Goal: Transaction & Acquisition: Book appointment/travel/reservation

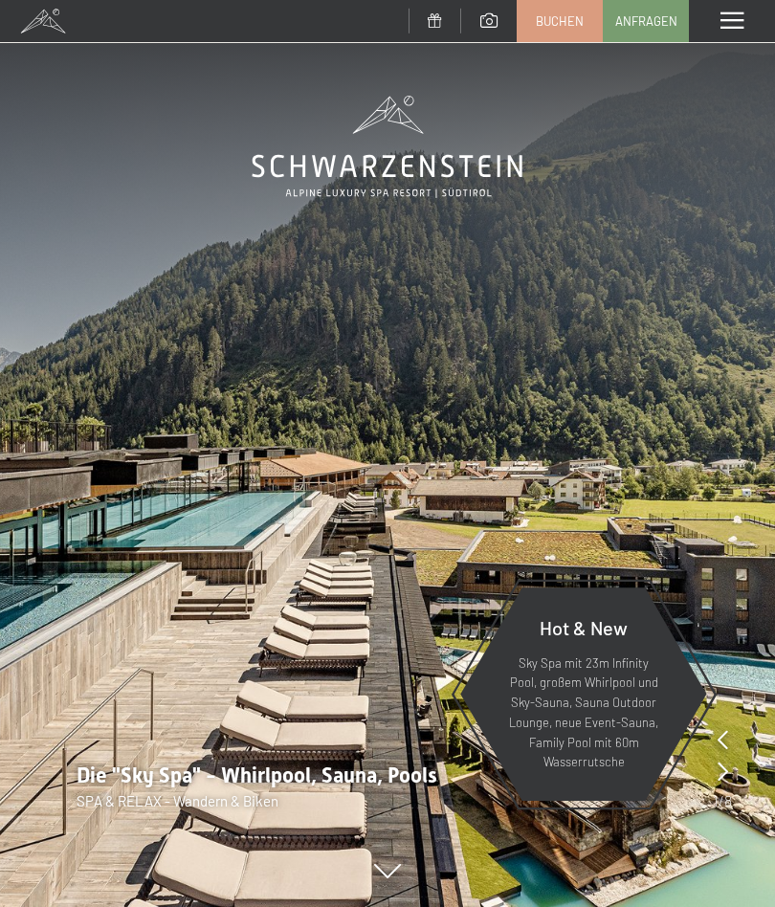
click at [551, 25] on span "Buchen" at bounding box center [560, 20] width 48 height 17
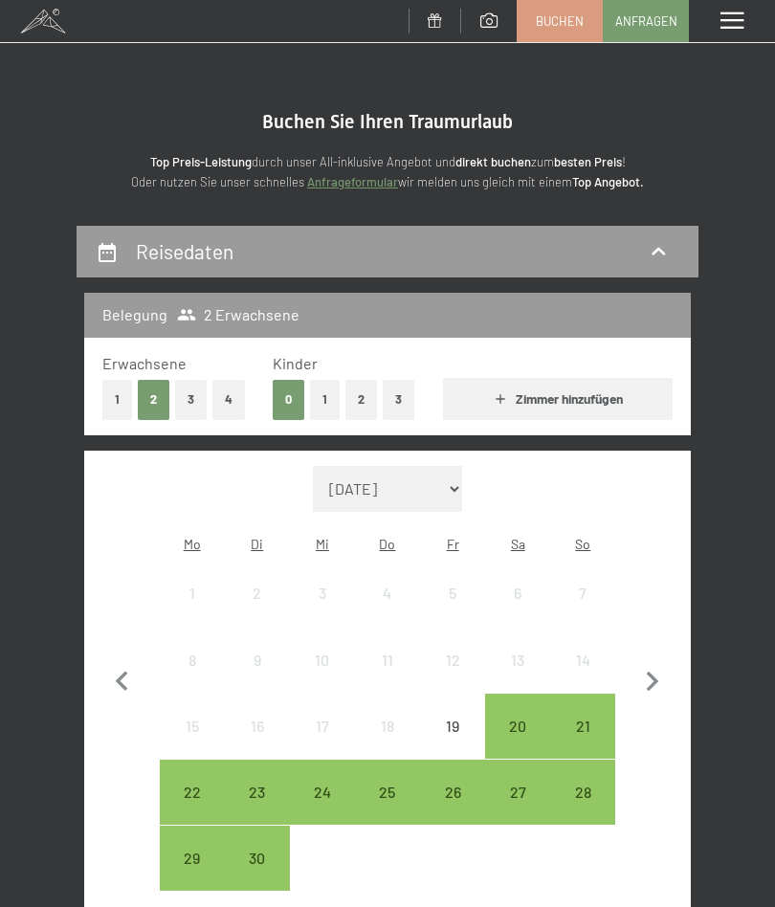
click at [660, 664] on icon "button" at bounding box center [653, 682] width 40 height 40
select select "[DATE]"
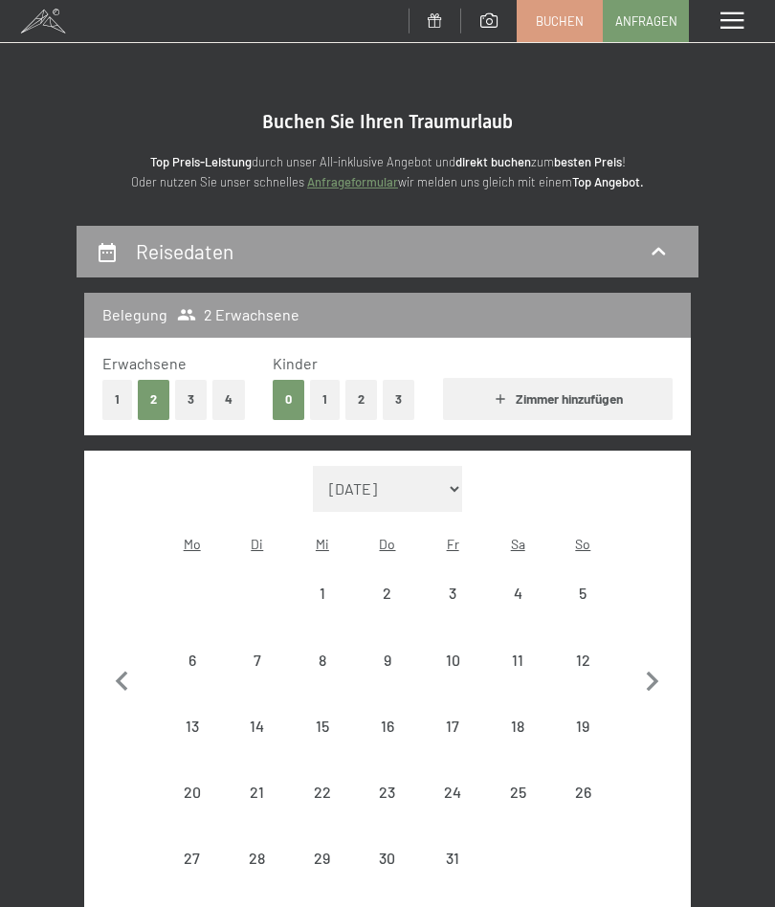
select select "[DATE]"
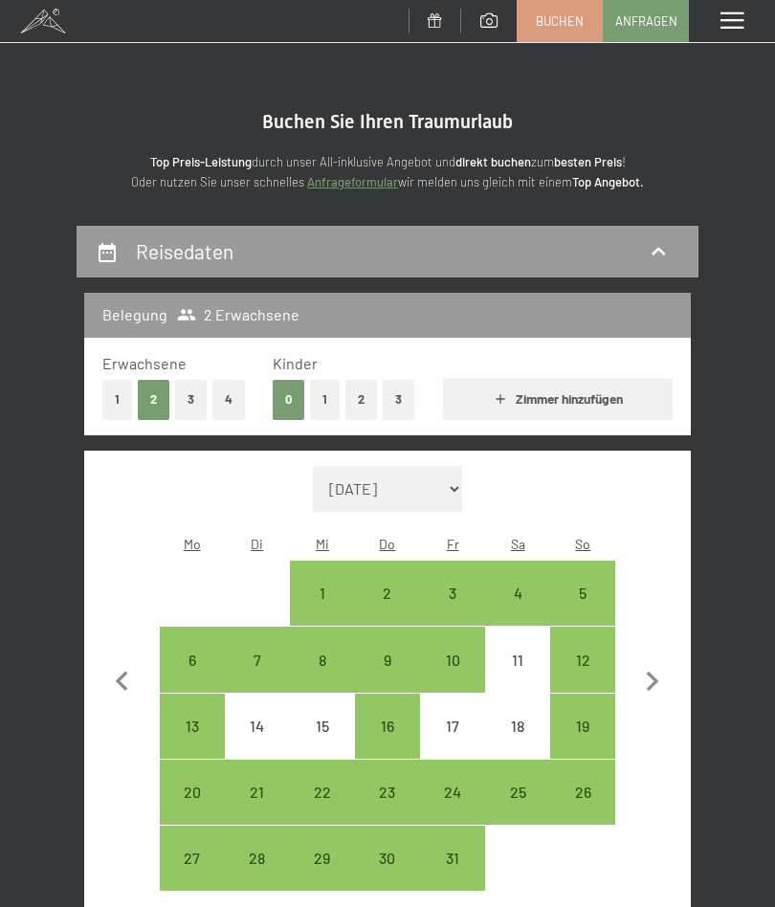
click at [660, 670] on icon "button" at bounding box center [653, 682] width 40 height 40
select select "[DATE]"
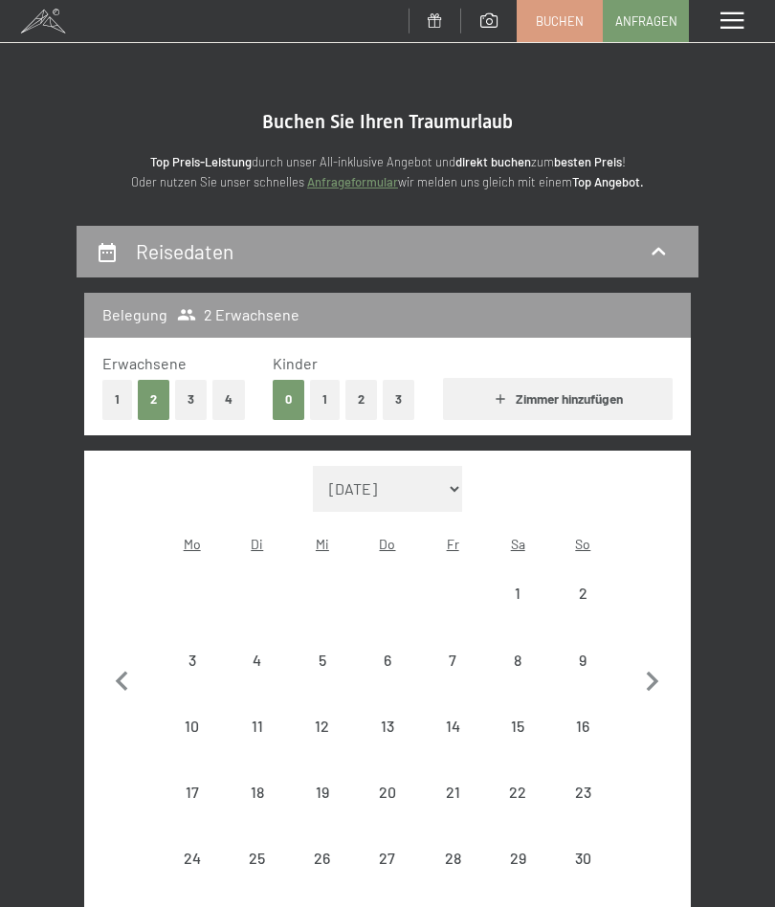
select select "[DATE]"
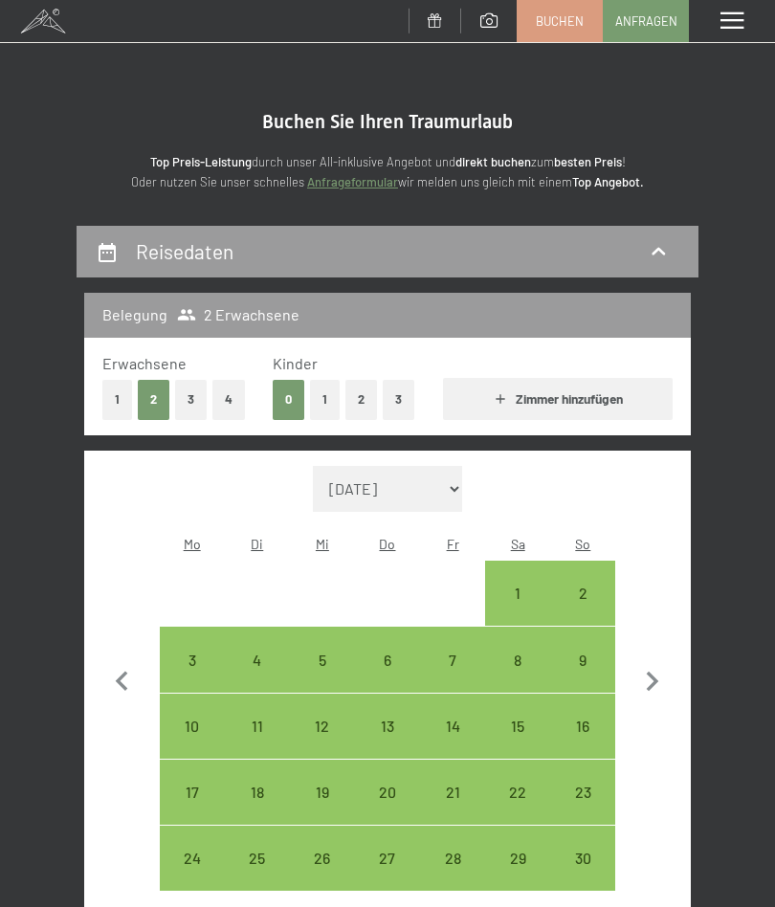
click at [652, 672] on icon "button" at bounding box center [653, 682] width 12 height 20
select select "[DATE]"
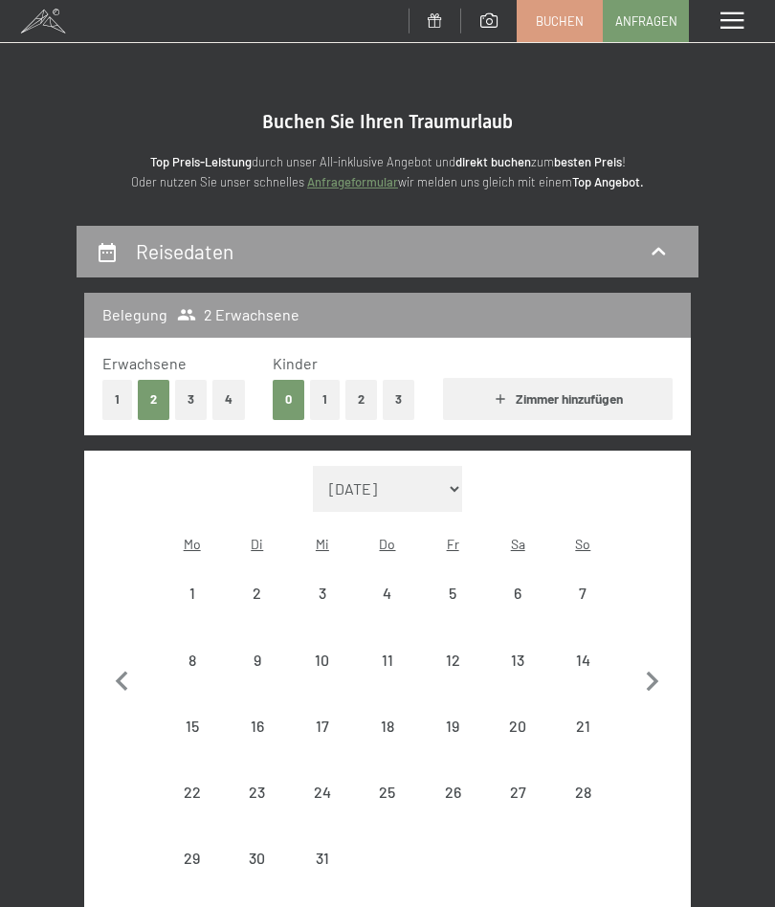
select select "[DATE]"
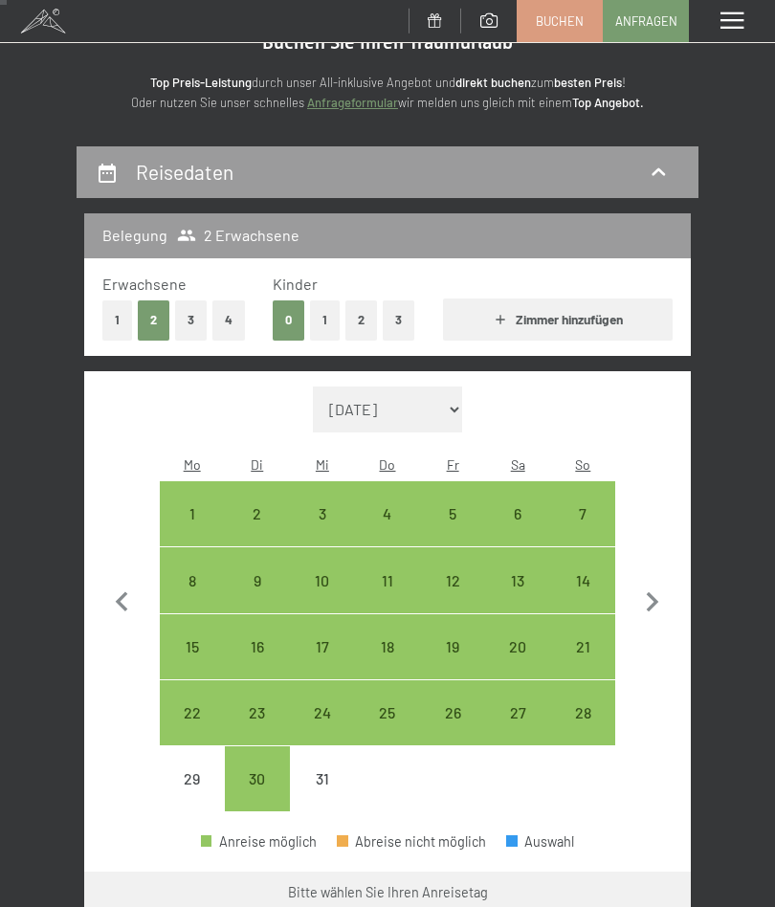
scroll to position [86, 0]
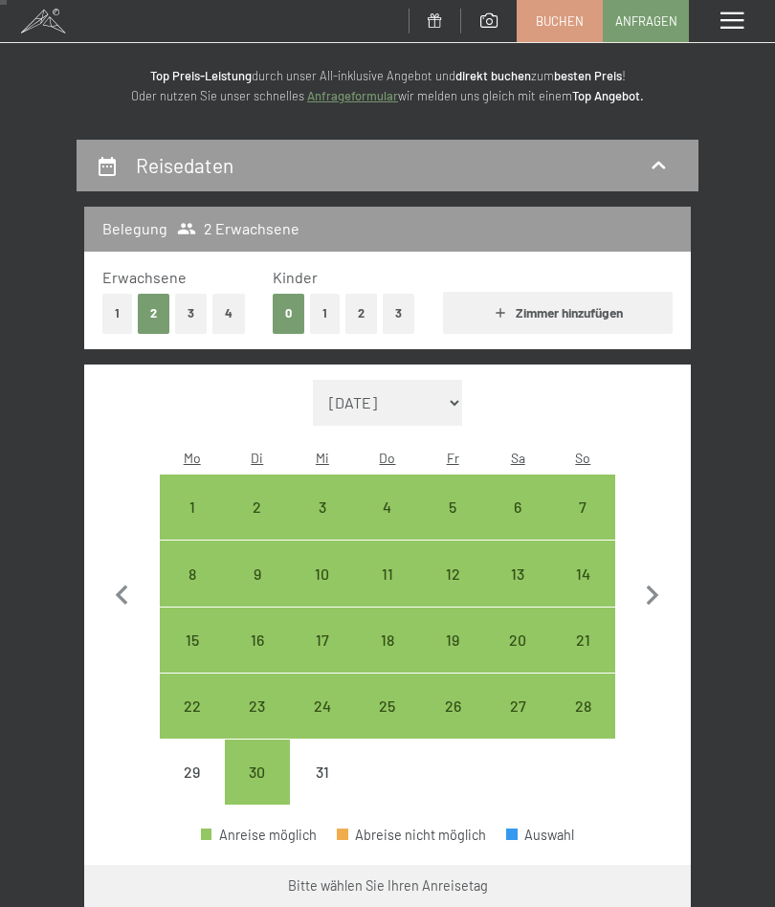
click at [591, 477] on div "7" at bounding box center [582, 507] width 61 height 61
select select "[DATE]"
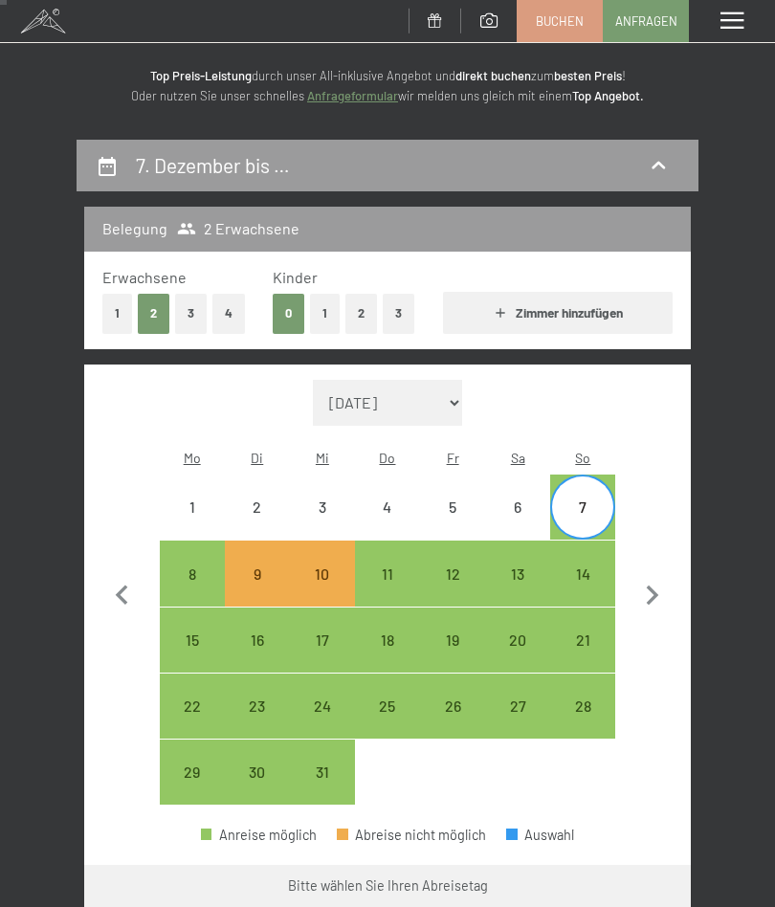
click at [580, 567] on div "14" at bounding box center [582, 597] width 61 height 61
select select "[DATE]"
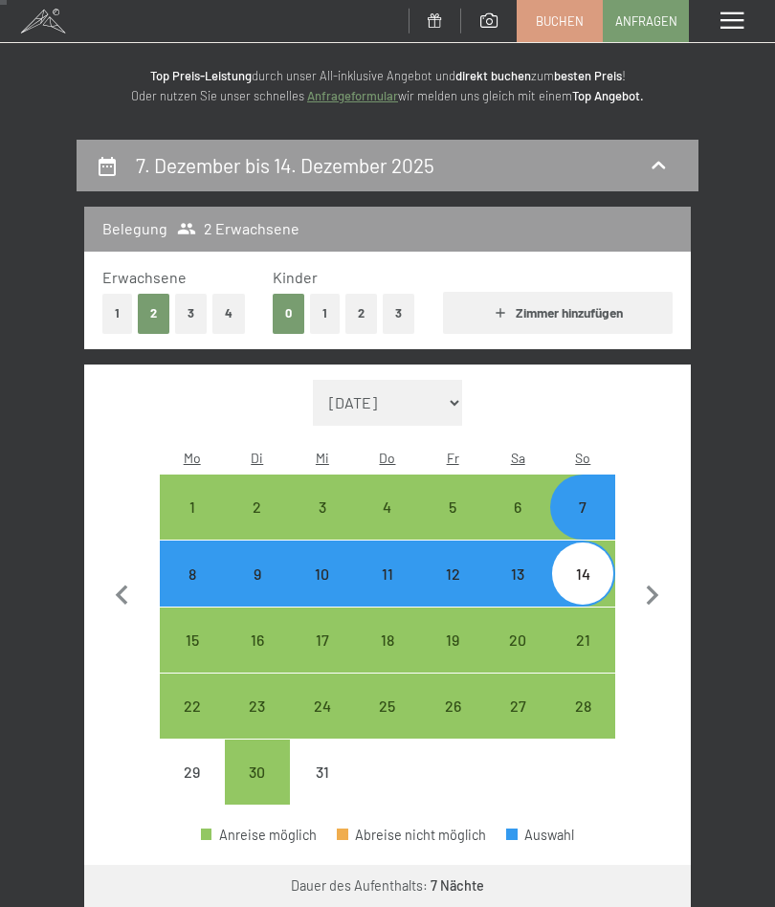
select select "[DATE]"
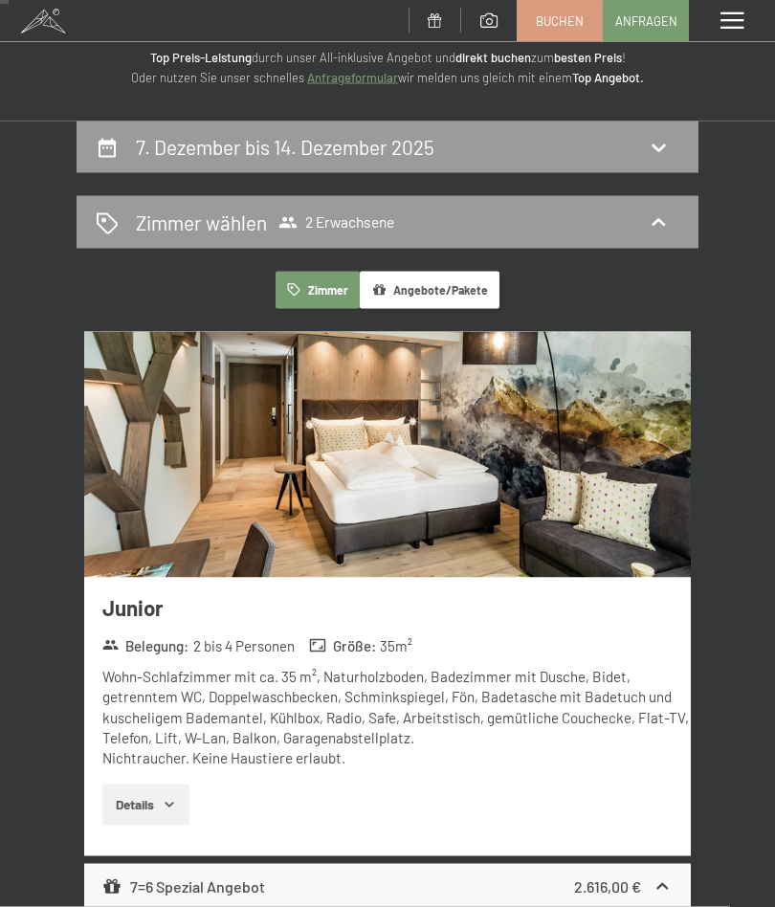
scroll to position [0, 0]
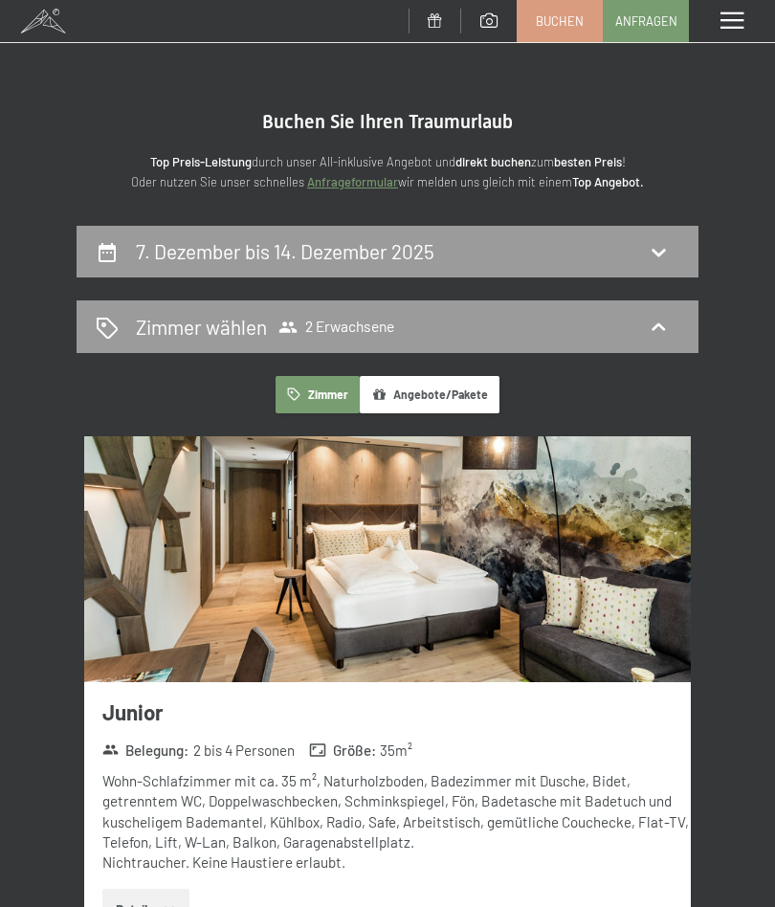
click at [562, 29] on link "Buchen" at bounding box center [560, 21] width 84 height 40
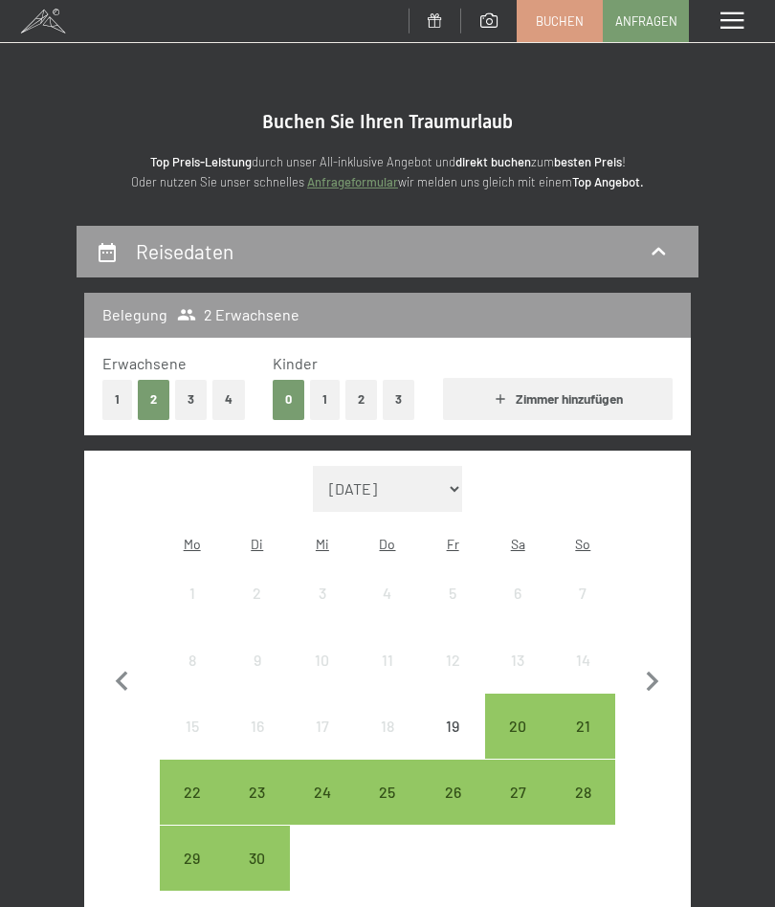
click at [664, 662] on icon "button" at bounding box center [653, 682] width 40 height 40
select select "[DATE]"
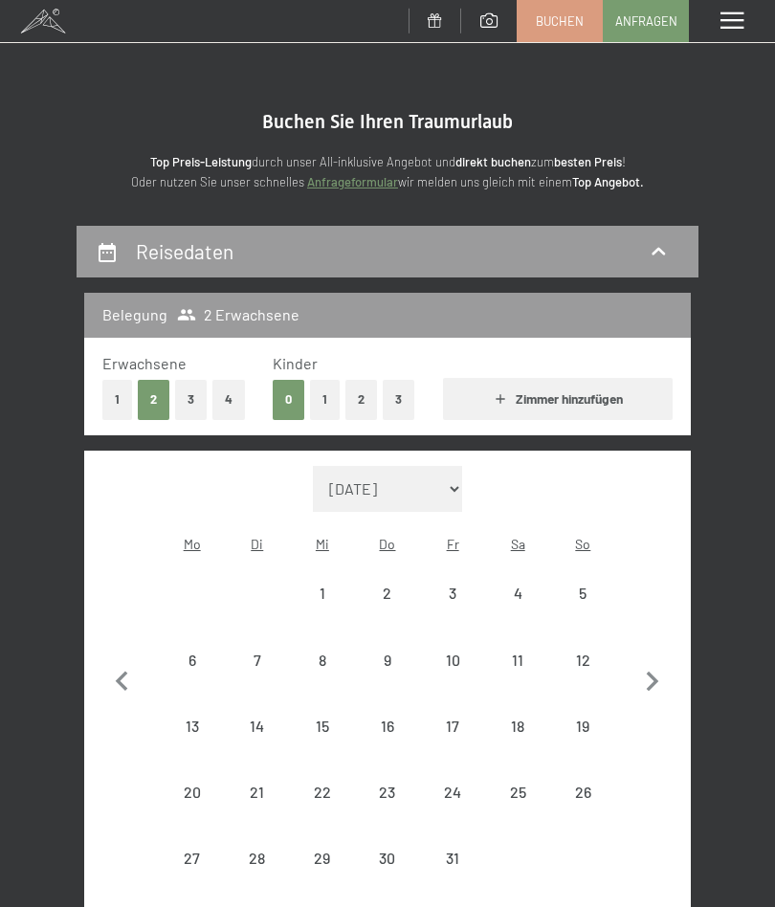
click at [658, 672] on icon "button" at bounding box center [653, 682] width 12 height 20
select select "[DATE]"
click at [648, 679] on icon "button" at bounding box center [653, 682] width 40 height 40
select select "[DATE]"
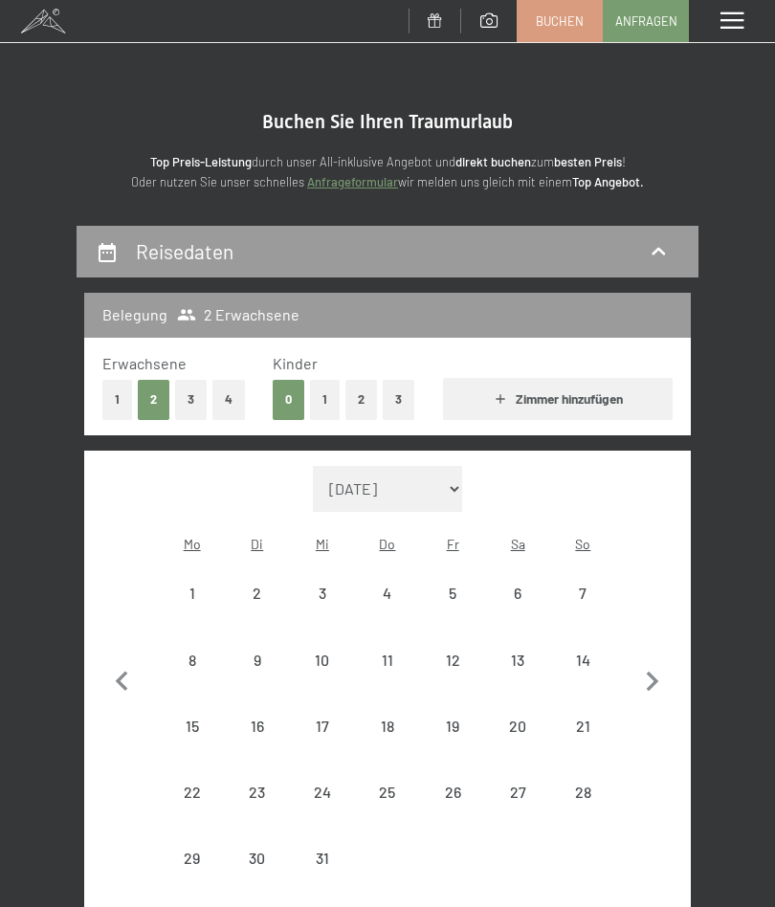
select select "[DATE]"
click at [637, 667] on icon "button" at bounding box center [653, 682] width 40 height 40
select select "2026-01-01"
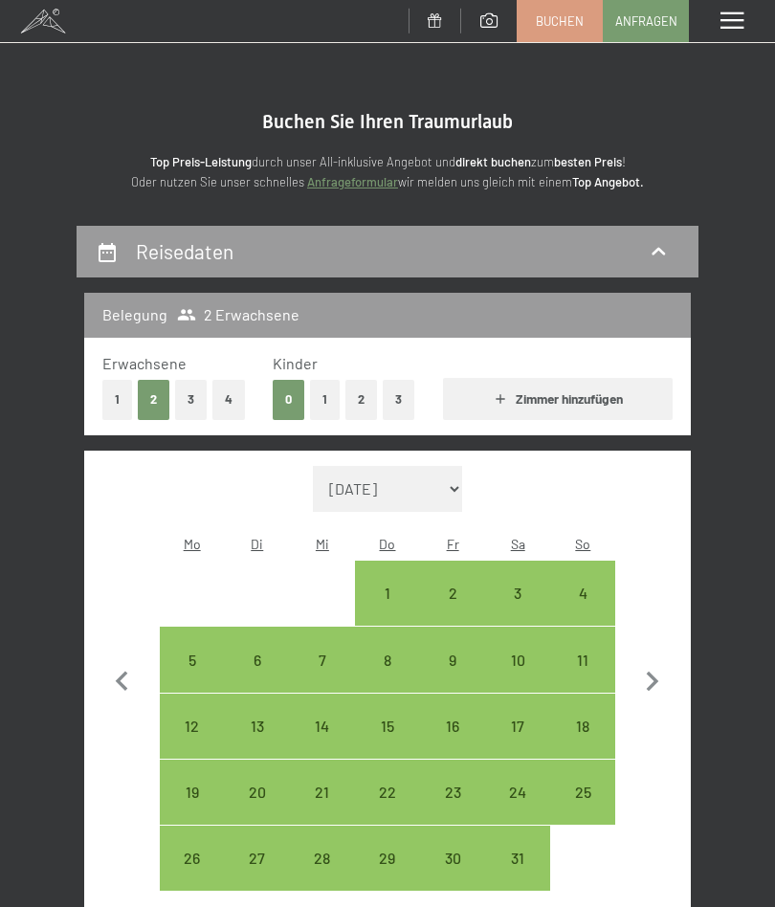
click at [118, 680] on icon "button" at bounding box center [122, 682] width 40 height 40
select select "[DATE]"
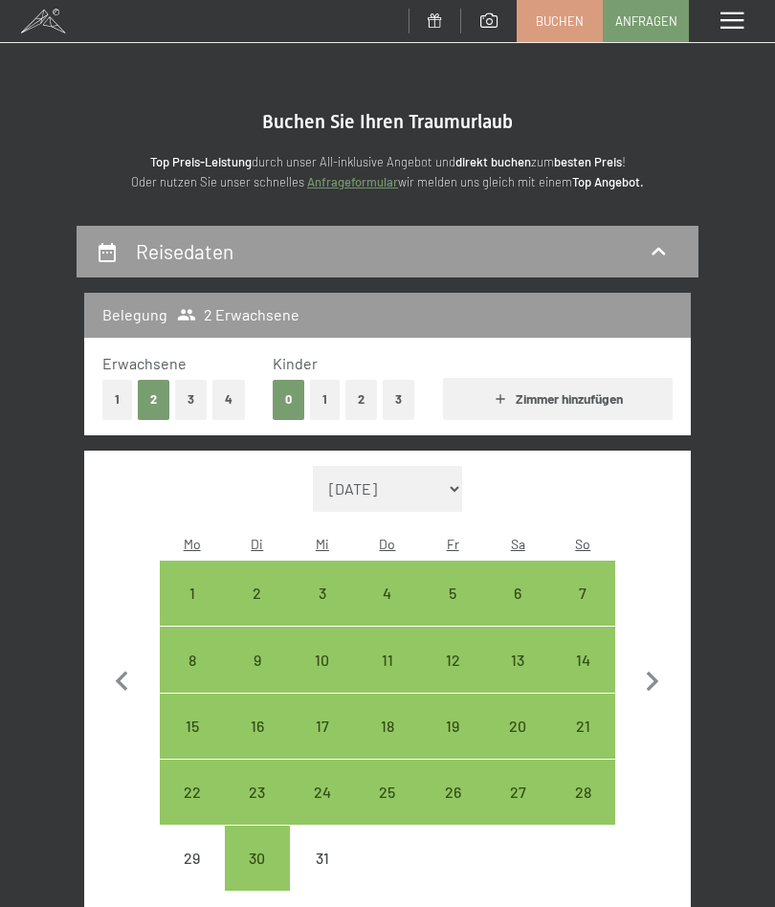
click at [527, 586] on div "6" at bounding box center [517, 616] width 61 height 61
select select "[DATE]"
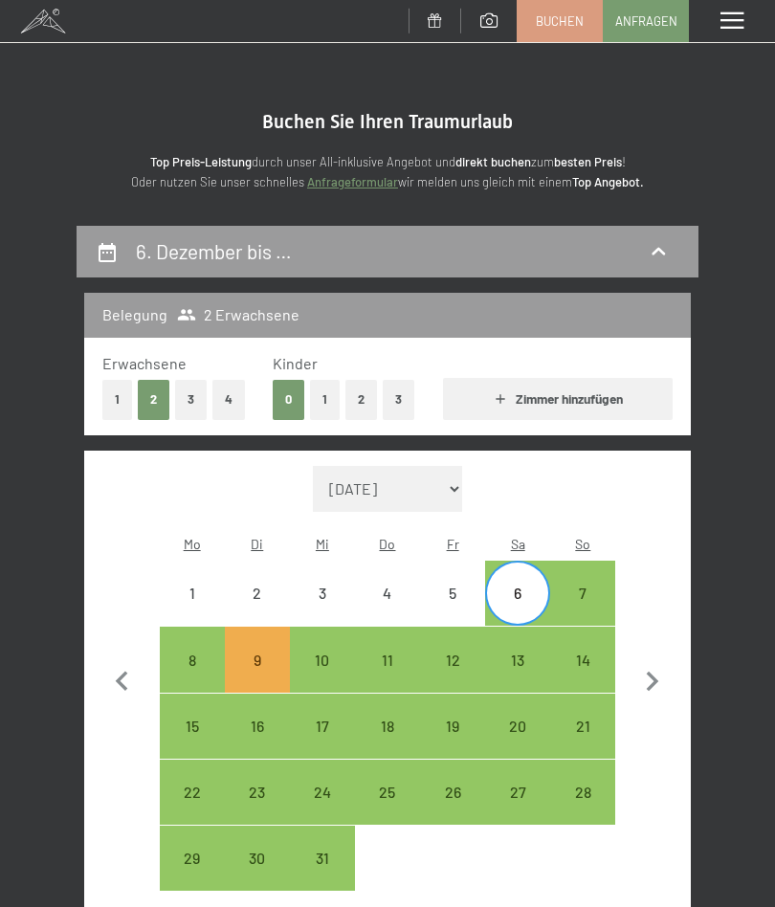
click at [257, 653] on div "9" at bounding box center [257, 683] width 61 height 61
select select "[DATE]"
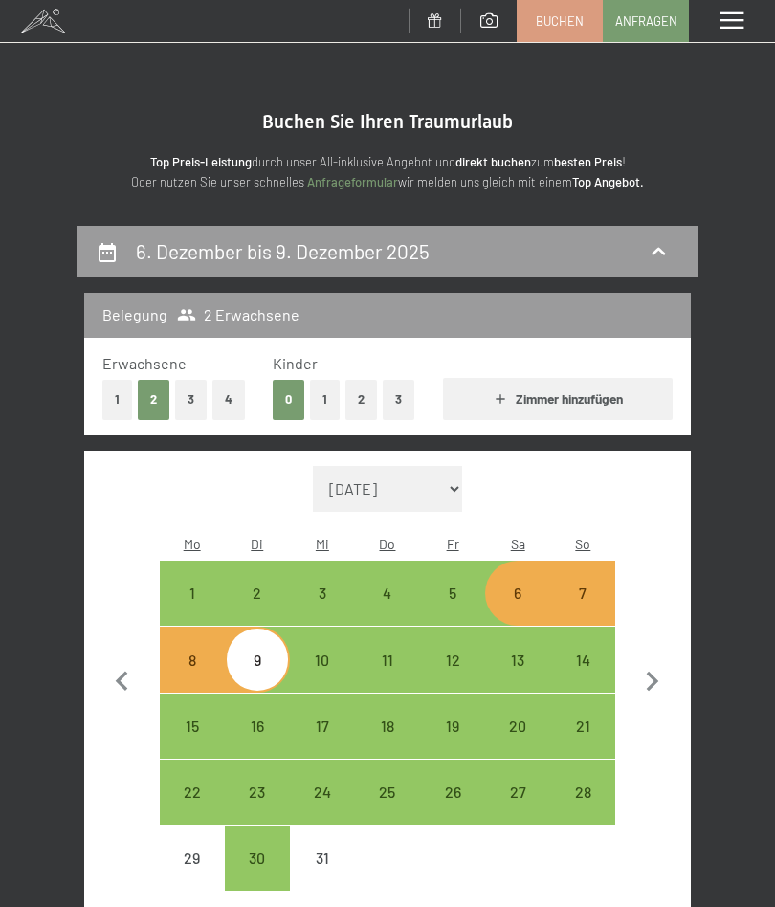
click at [192, 653] on div "8" at bounding box center [192, 683] width 61 height 61
select select "[DATE]"
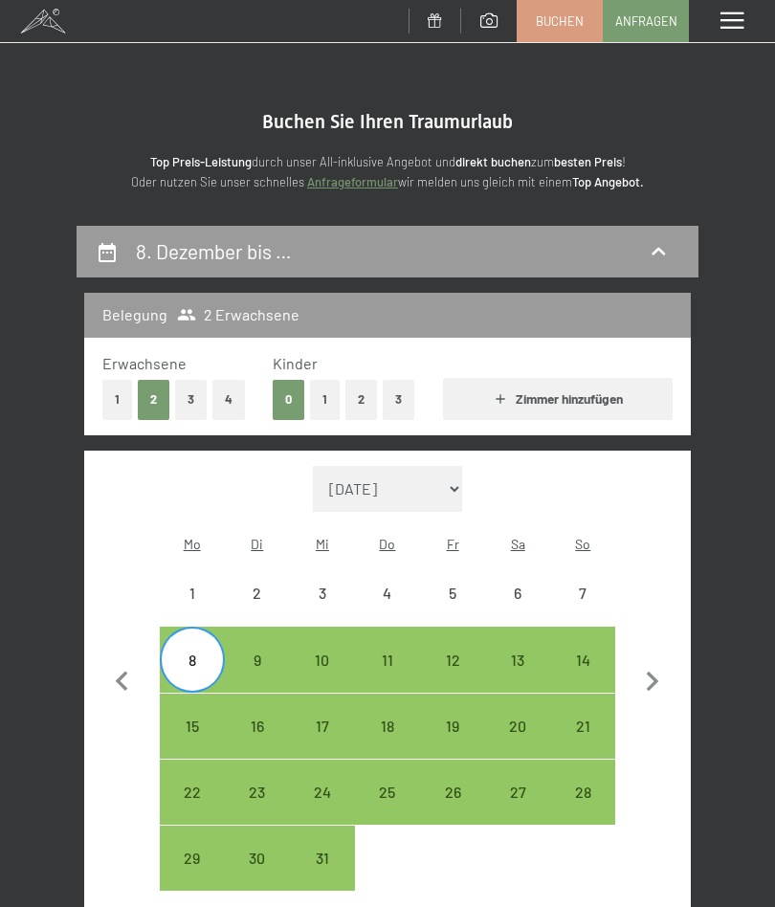
click at [462, 653] on div "12" at bounding box center [452, 683] width 61 height 61
select select "[DATE]"
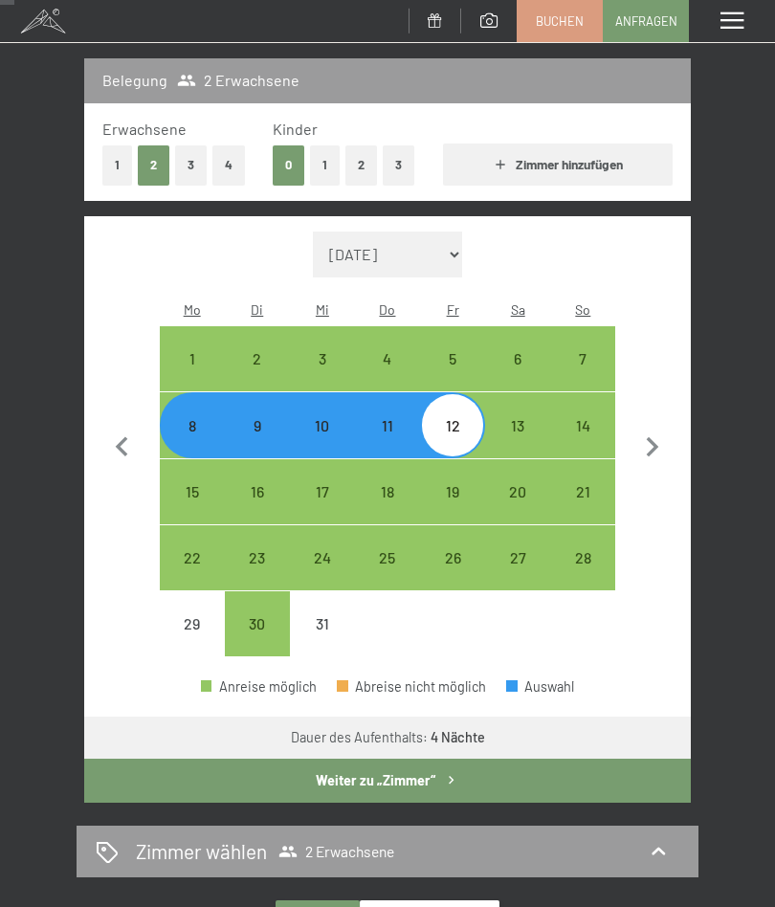
click at [501, 767] on button "Weiter zu „Zimmer“" at bounding box center [387, 781] width 607 height 44
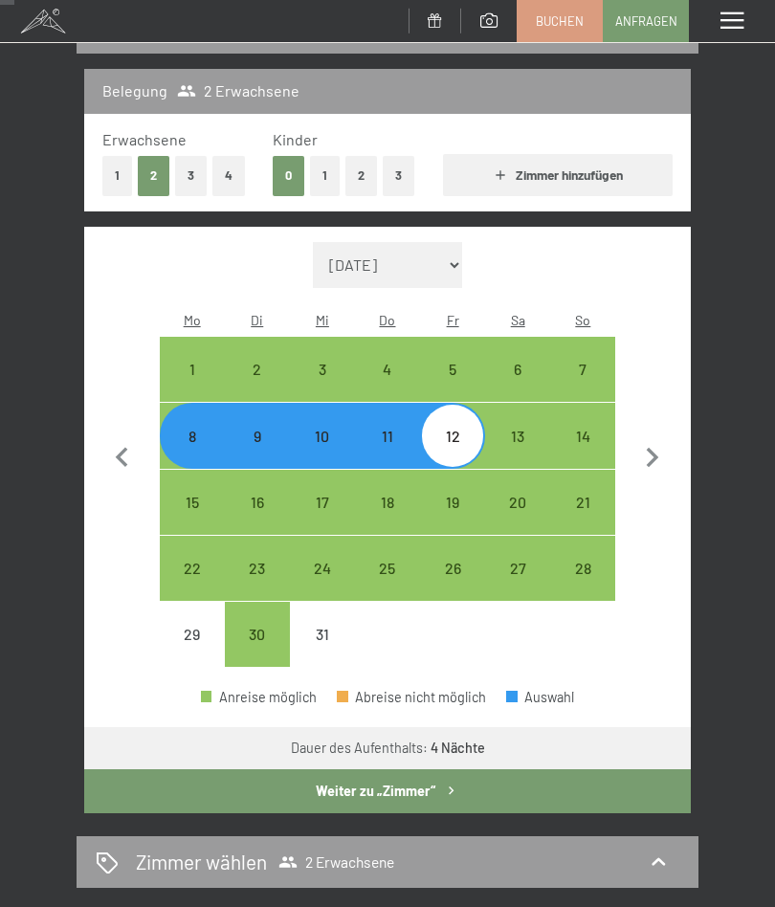
select select "[DATE]"
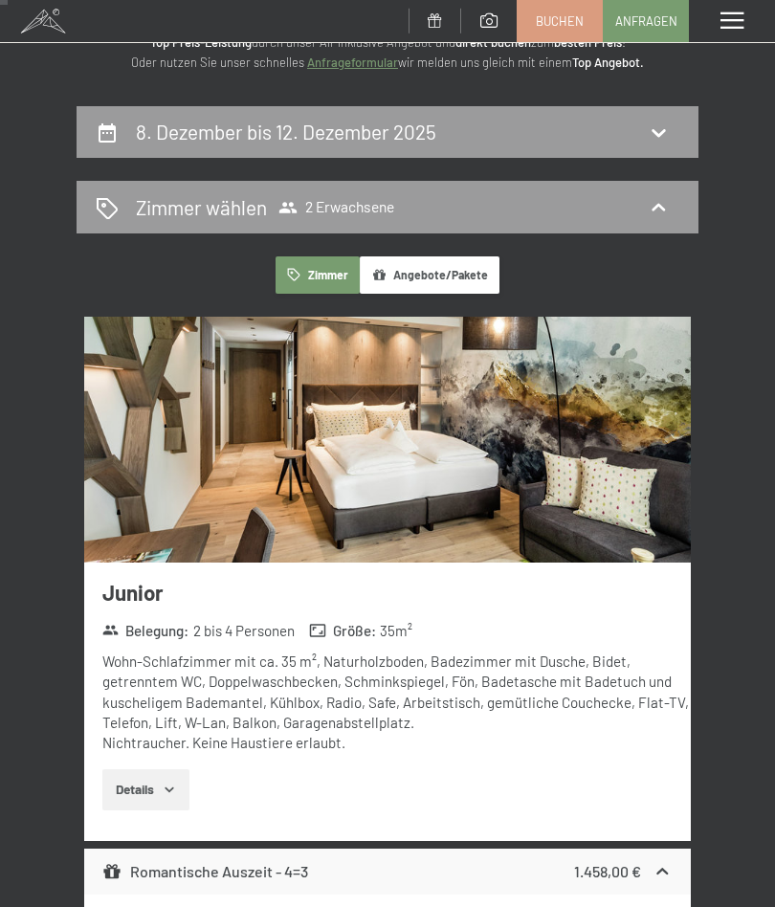
scroll to position [119, 0]
